Goal: Information Seeking & Learning: Learn about a topic

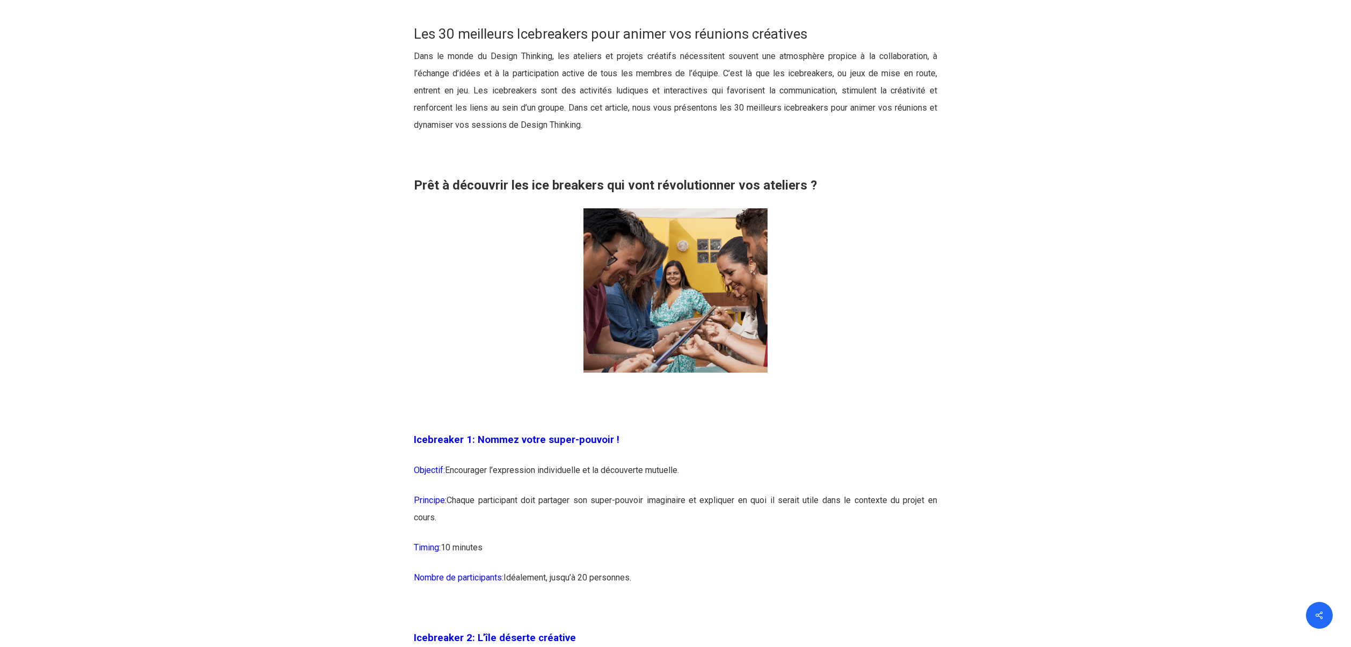
scroll to position [864, 0]
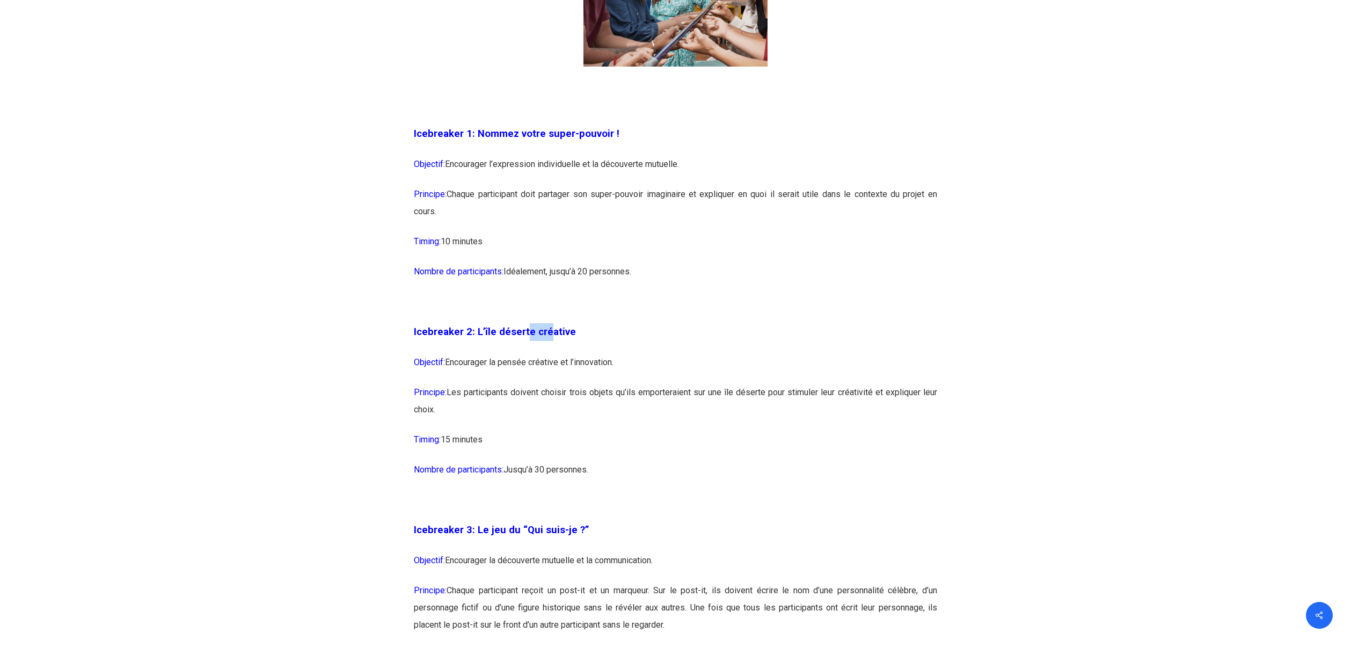
drag, startPoint x: 535, startPoint y: 336, endPoint x: 545, endPoint y: 336, distance: 10.2
click at [545, 336] on span "Icebreaker 2: L’île déserte créative" at bounding box center [495, 332] width 162 height 12
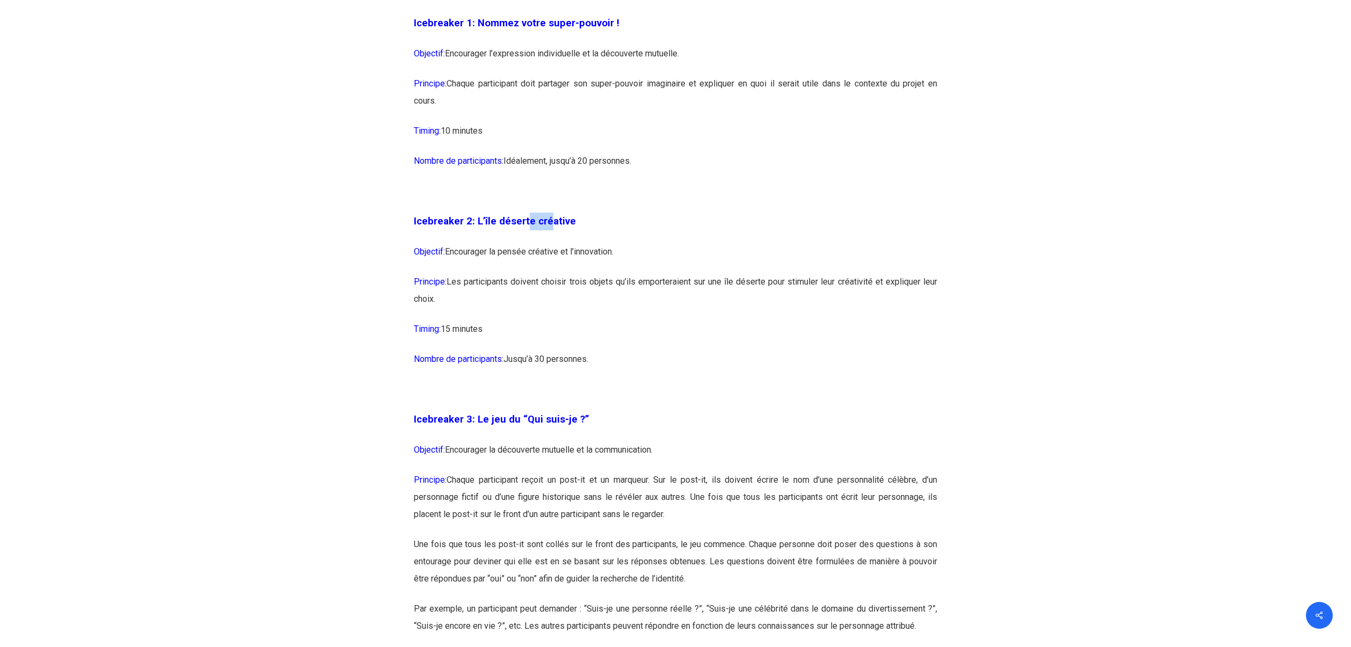
scroll to position [1186, 0]
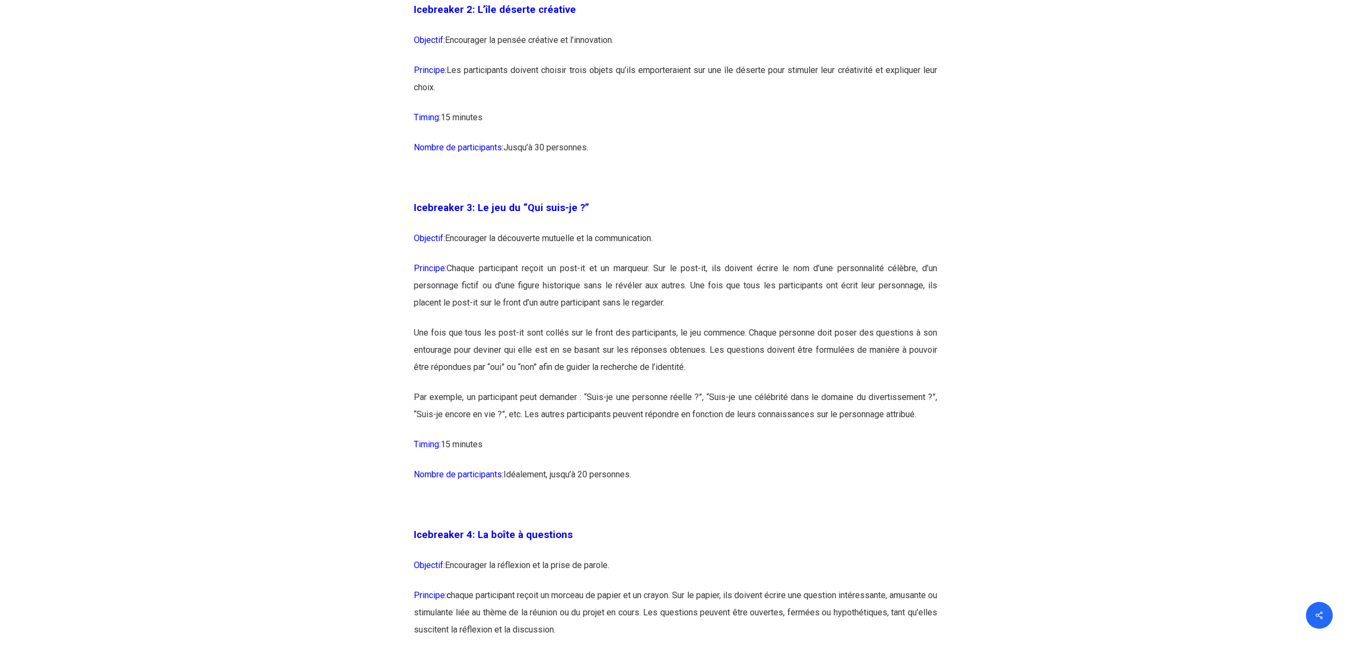
drag, startPoint x: 495, startPoint y: 251, endPoint x: 615, endPoint y: 248, distance: 119.2
click at [608, 249] on p "Objectif: Encourager la découverte mutuelle et la communication." at bounding box center [675, 245] width 523 height 30
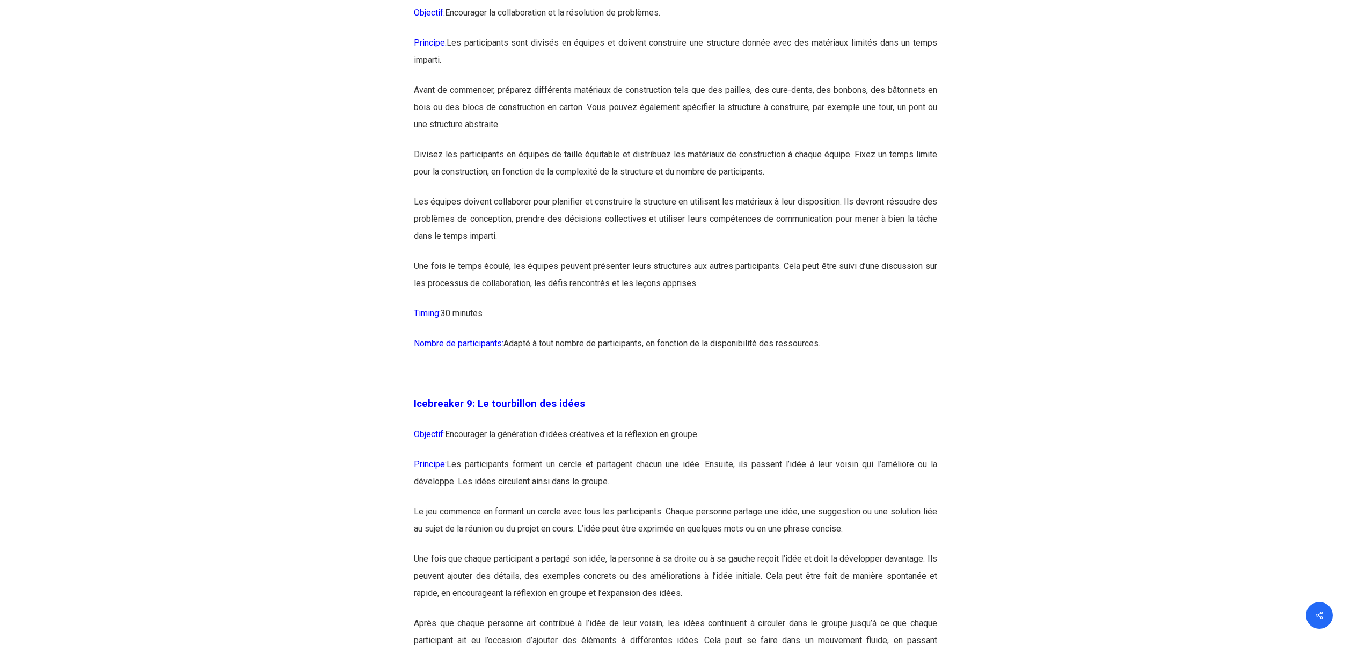
scroll to position [3312, 0]
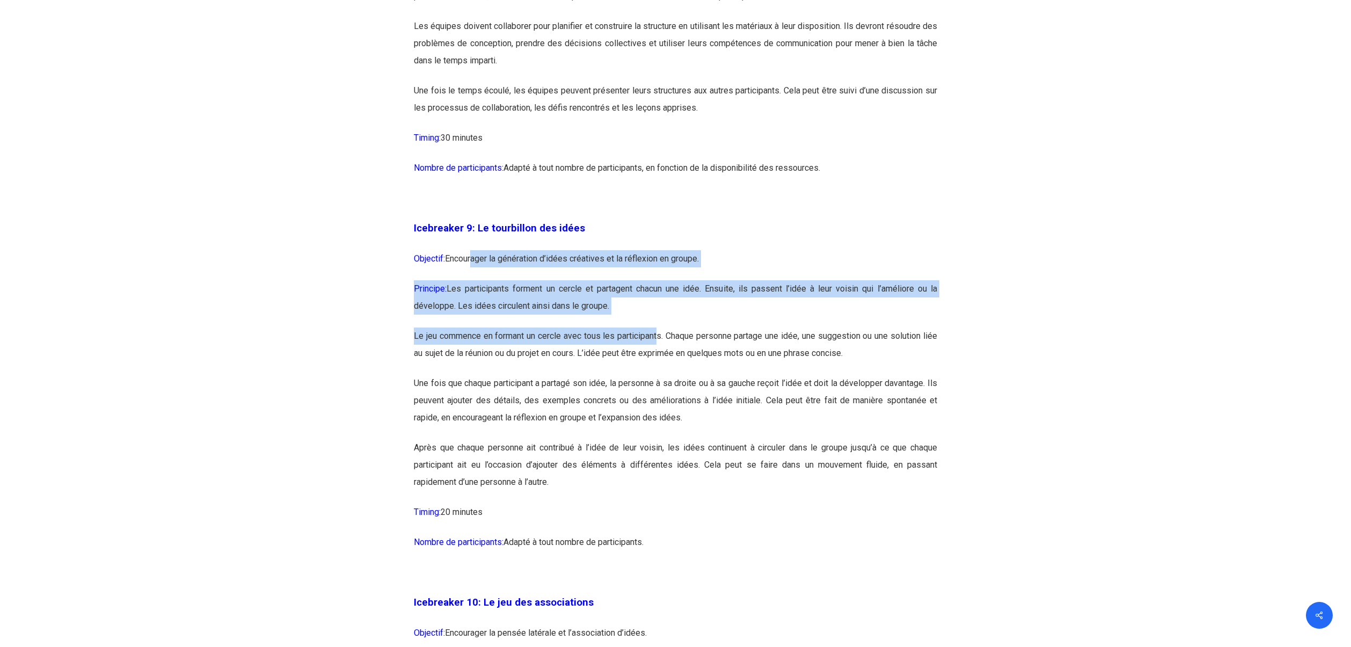
drag, startPoint x: 525, startPoint y: 293, endPoint x: 641, endPoint y: 354, distance: 131.1
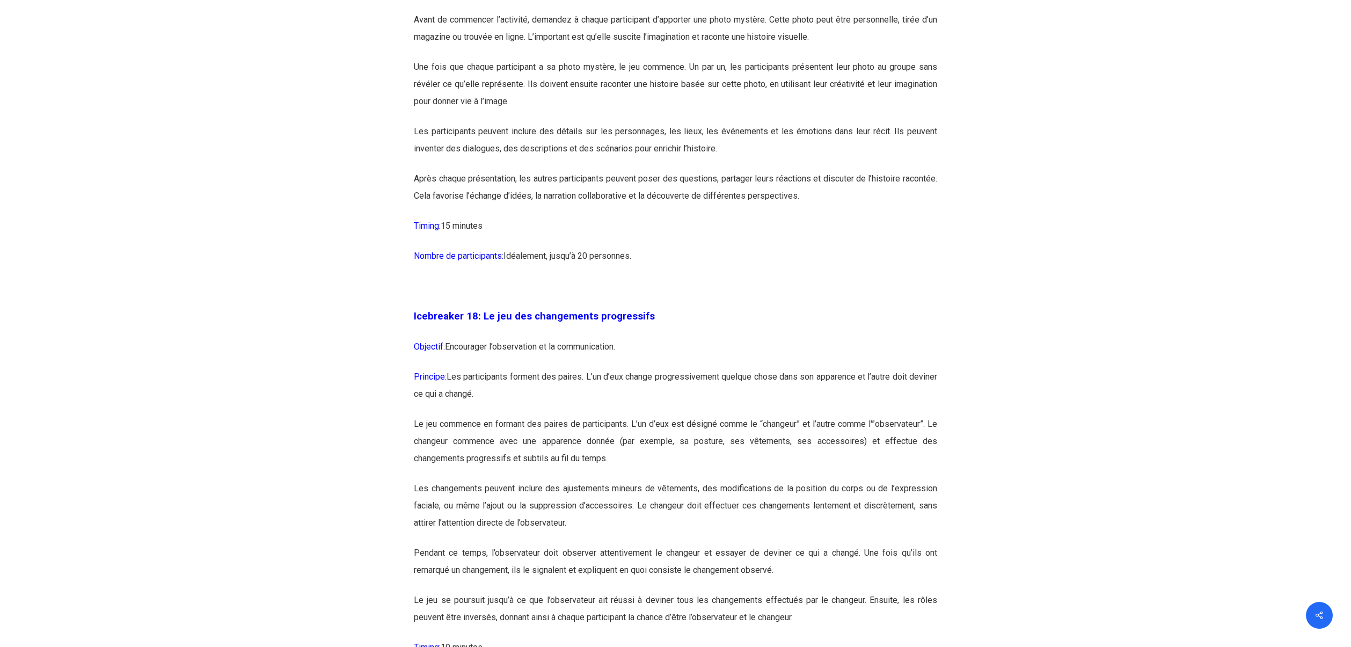
scroll to position [6211, 0]
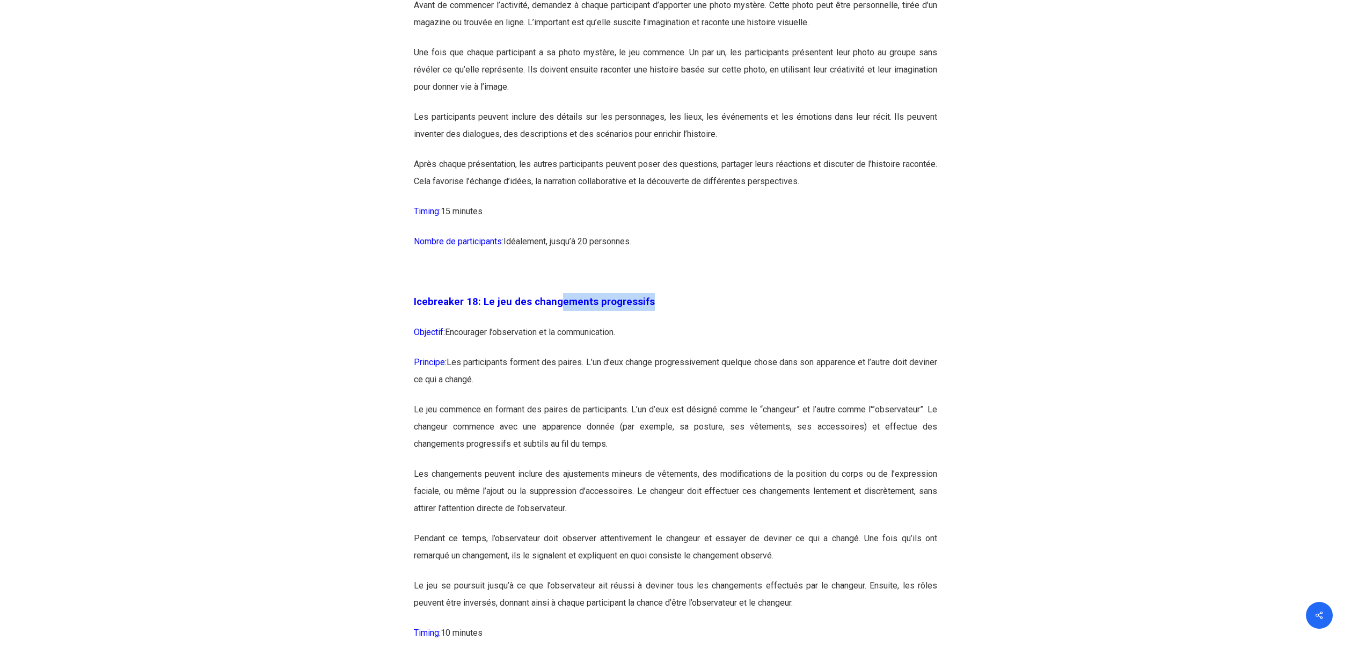
drag, startPoint x: 563, startPoint y: 336, endPoint x: 688, endPoint y: 331, distance: 125.2
click at [688, 324] on p "Icebreaker 18: Le jeu des changements progressifs" at bounding box center [675, 308] width 523 height 31
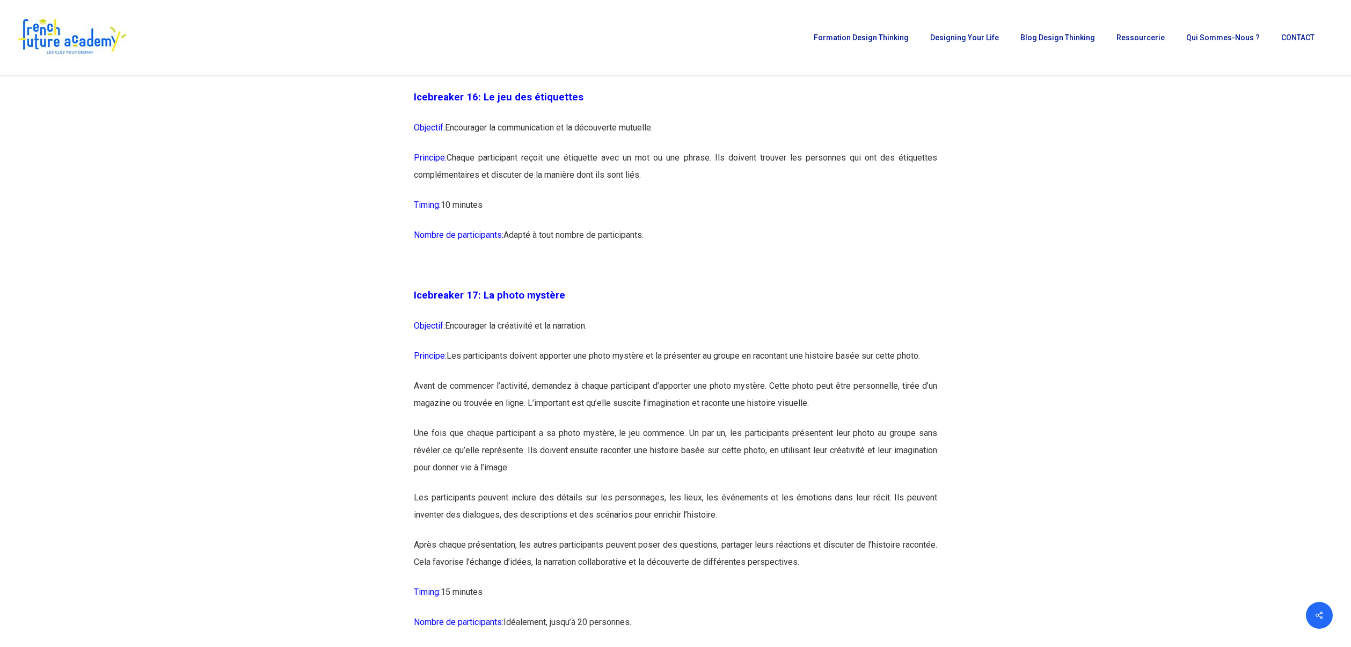
scroll to position [5825, 0]
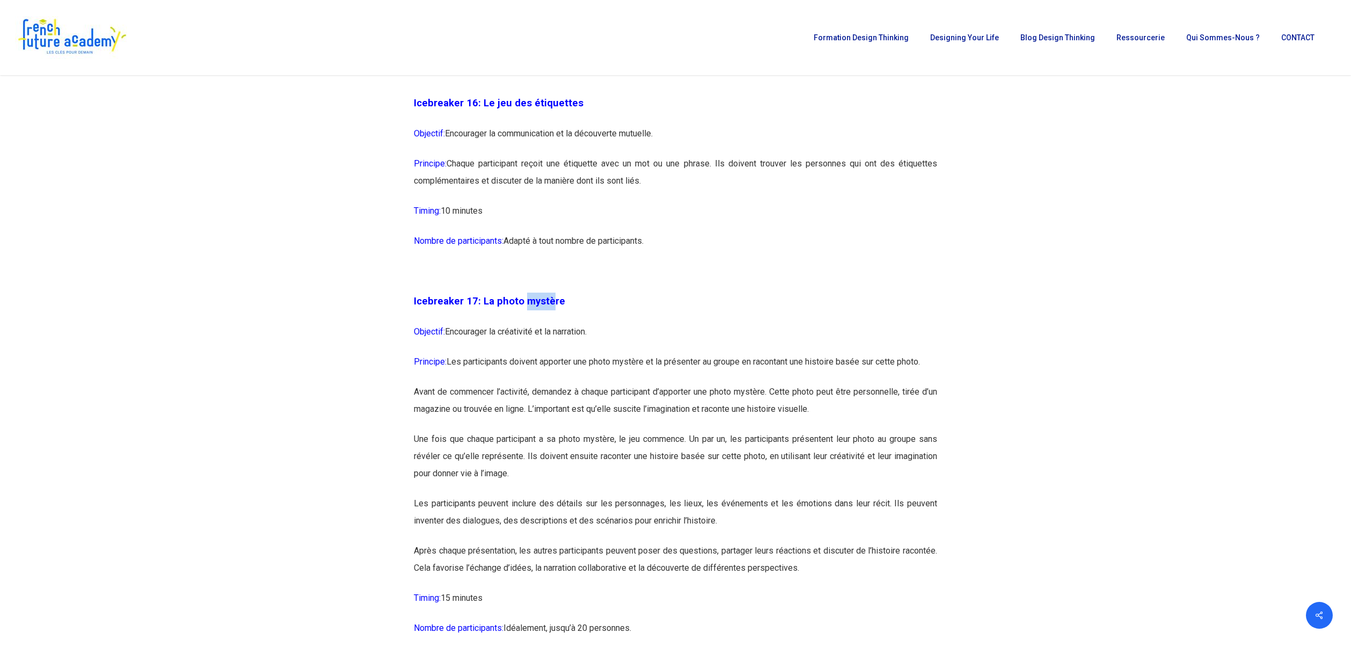
drag, startPoint x: 535, startPoint y: 338, endPoint x: 522, endPoint y: 339, distance: 12.9
click at [522, 307] on span "Icebreaker 17: La photo mystère" at bounding box center [489, 301] width 151 height 12
click at [528, 323] on p "Icebreaker 17: La photo mystère" at bounding box center [675, 308] width 523 height 31
click at [531, 353] on p "Objectif: Encourager la créativité et la narration." at bounding box center [675, 338] width 523 height 30
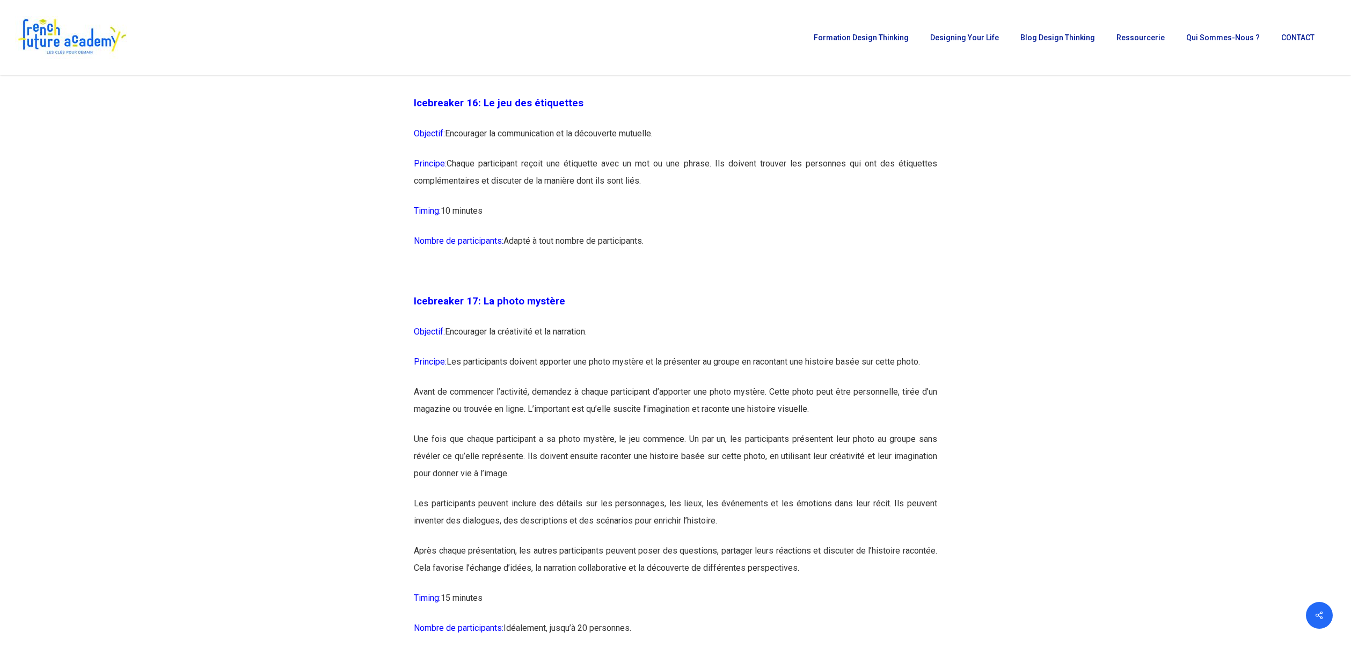
drag, startPoint x: 521, startPoint y: 389, endPoint x: 537, endPoint y: 389, distance: 16.7
click at [533, 383] on p "Principe: Les participants doivent apporter une photo mystère et la présenter a…" at bounding box center [675, 368] width 523 height 30
drag, startPoint x: 589, startPoint y: 389, endPoint x: 824, endPoint y: 385, distance: 234.6
click at [824, 385] on div "Icebreaker 1: Nommez votre super-pouvoir ! Objectif: Encourager l’expression in…" at bounding box center [675, 242] width 523 height 10154
click at [824, 353] on p "Objectif: Encourager la créativité et la narration." at bounding box center [675, 338] width 523 height 30
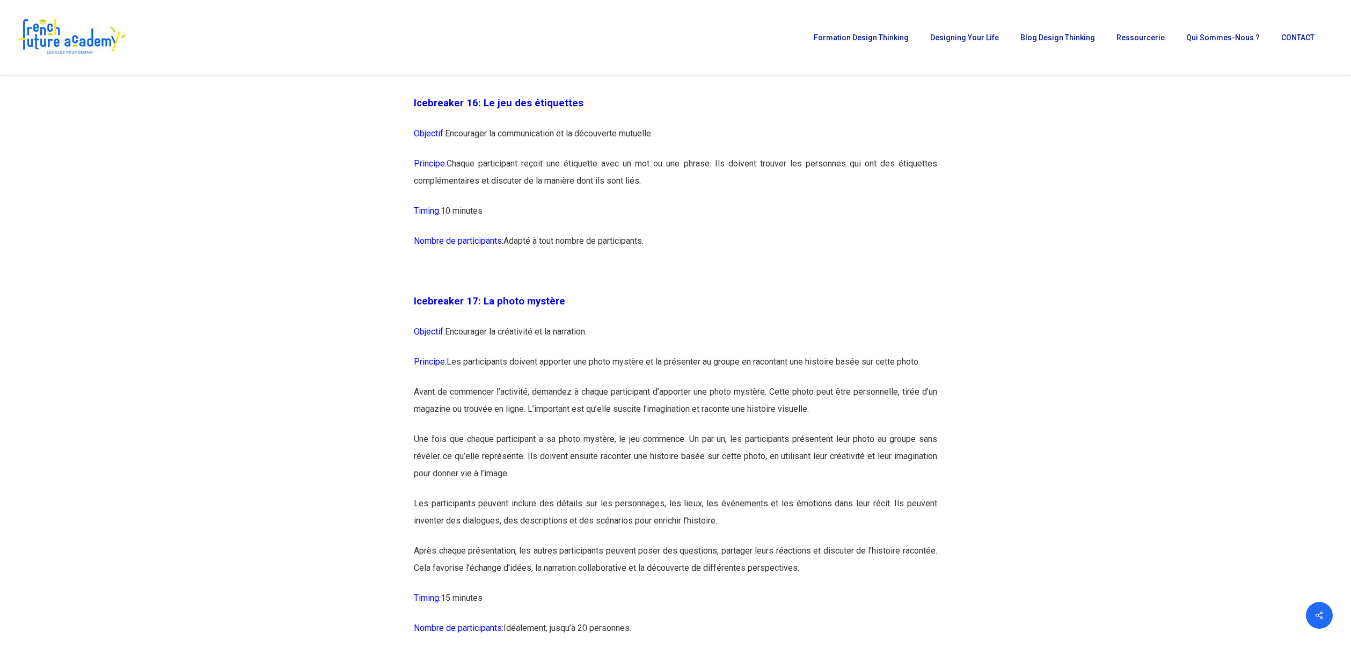
click at [824, 353] on p "Objectif: Encourager la créativité et la narration." at bounding box center [675, 338] width 523 height 30
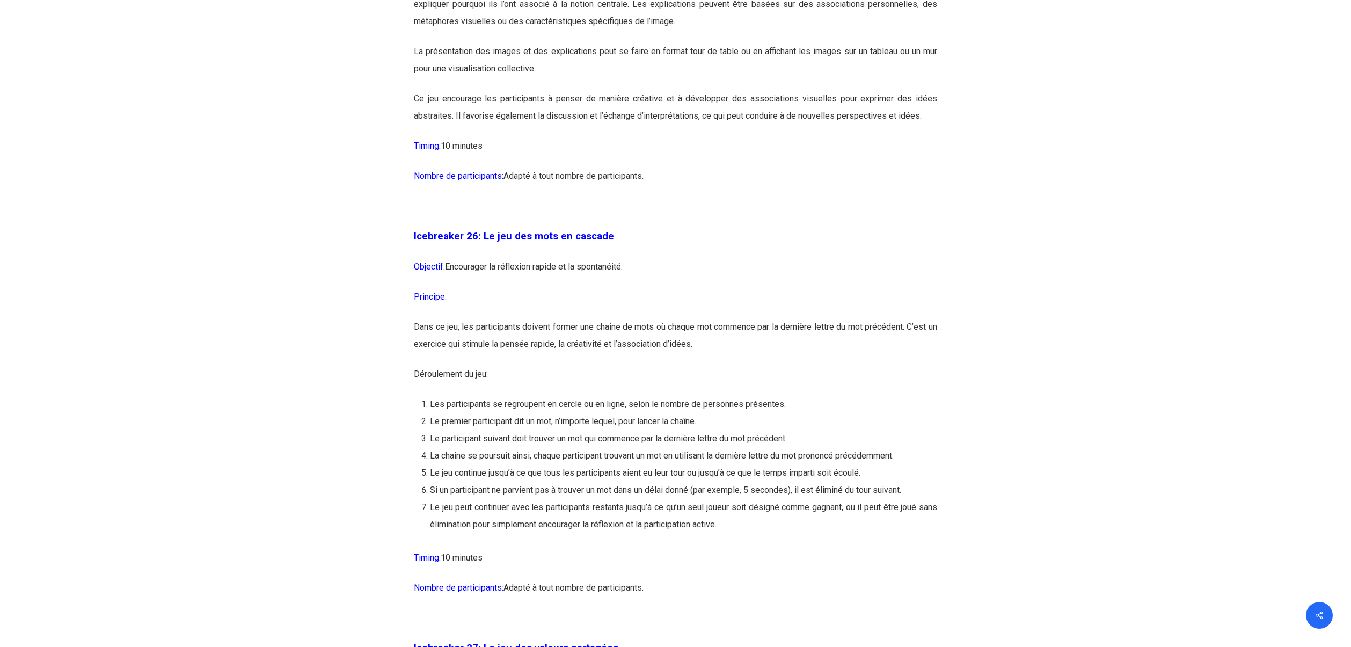
scroll to position [9561, 0]
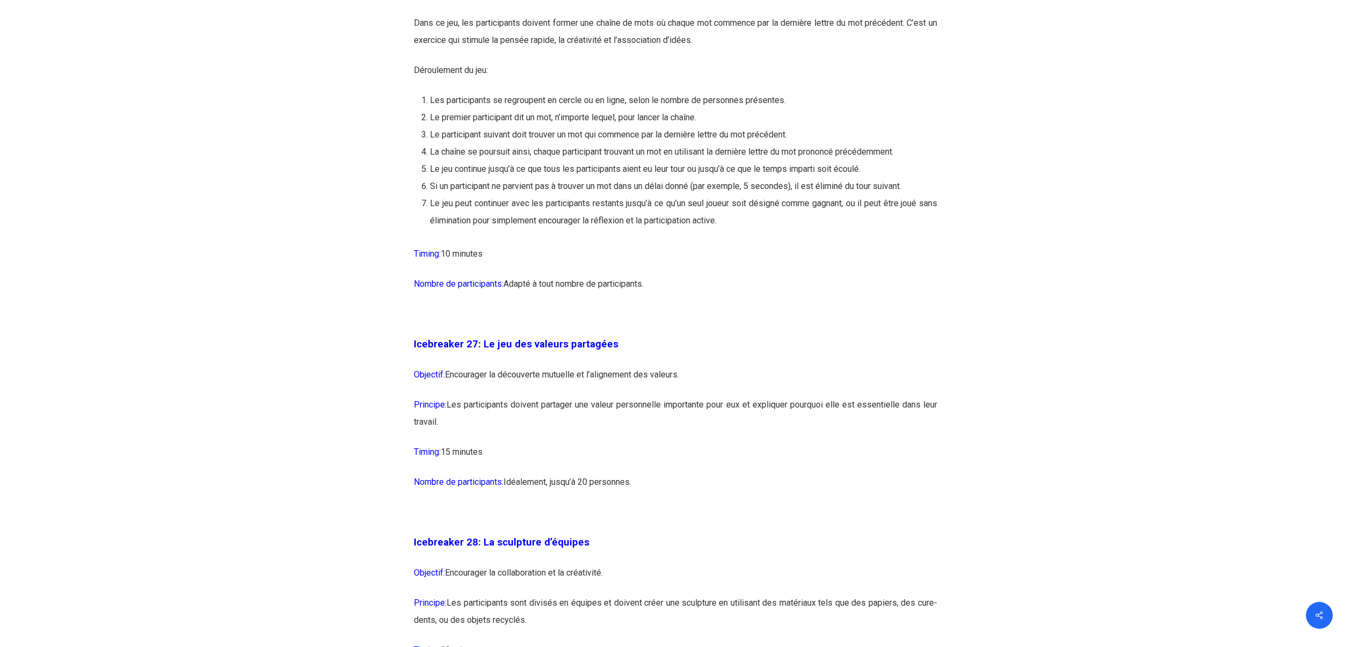
drag, startPoint x: 368, startPoint y: 371, endPoint x: 358, endPoint y: 373, distance: 10.4
